Goal: Obtain resource: Download file/media

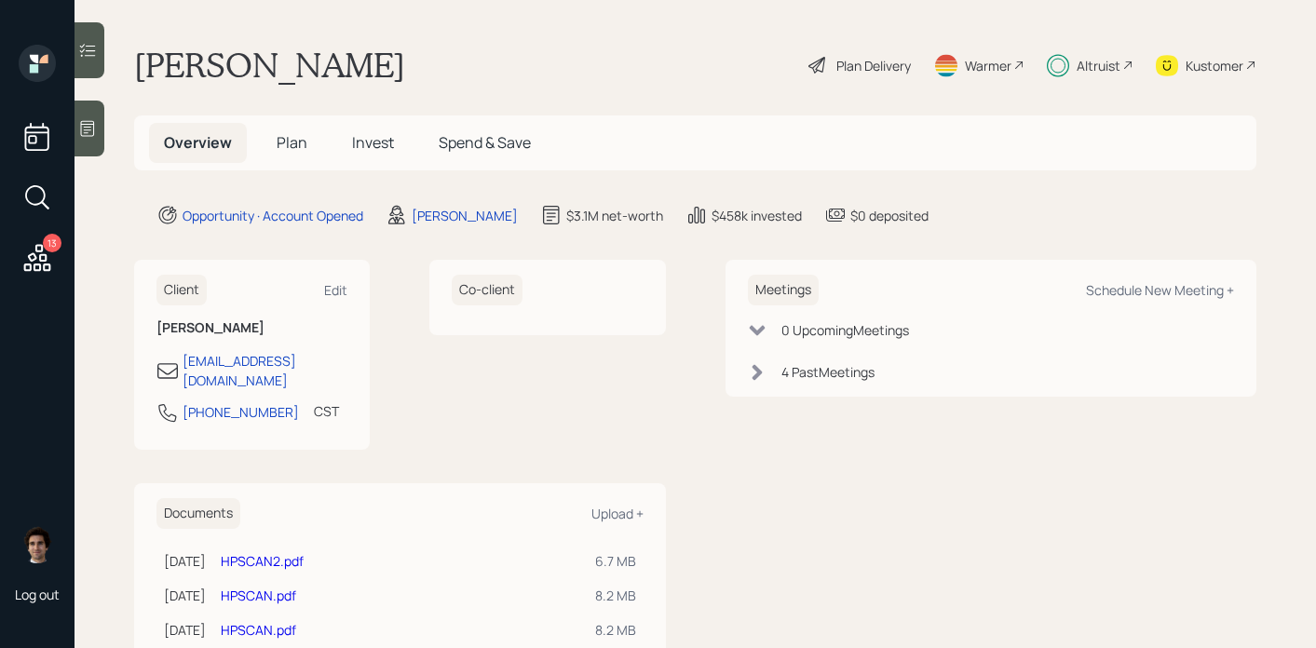
scroll to position [41, 0]
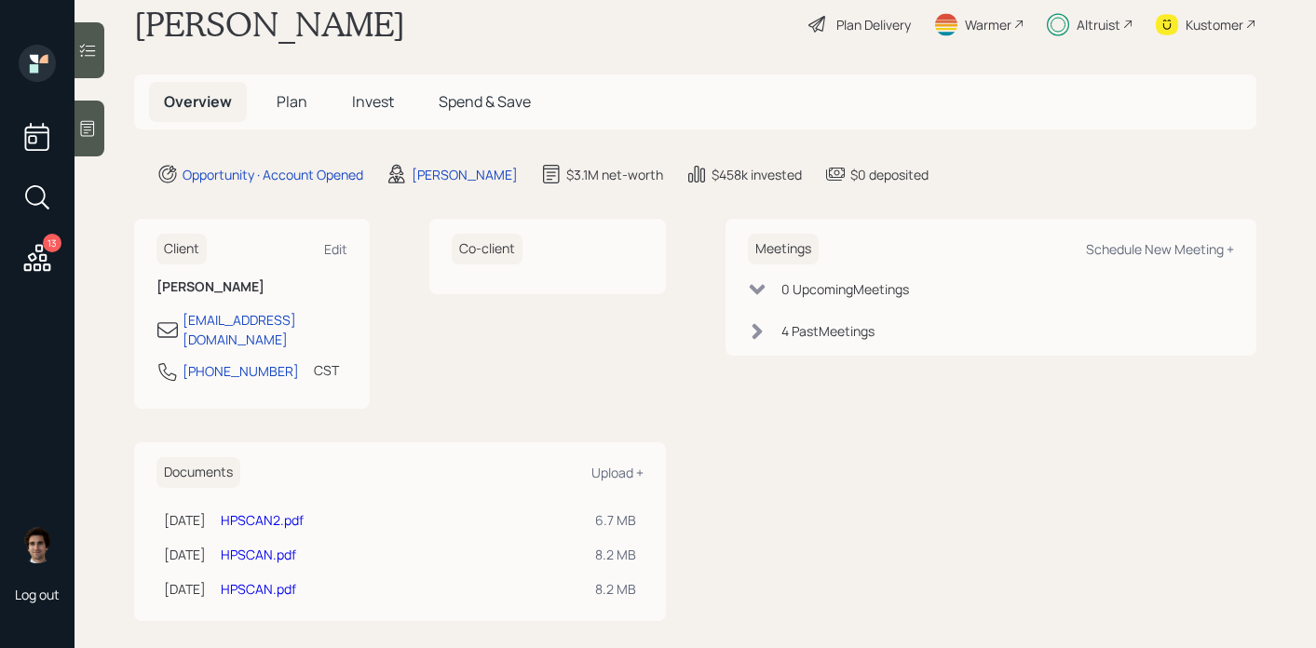
click at [304, 511] on link "HPSCAN2.pdf" at bounding box center [262, 520] width 83 height 18
